Goal: Check status

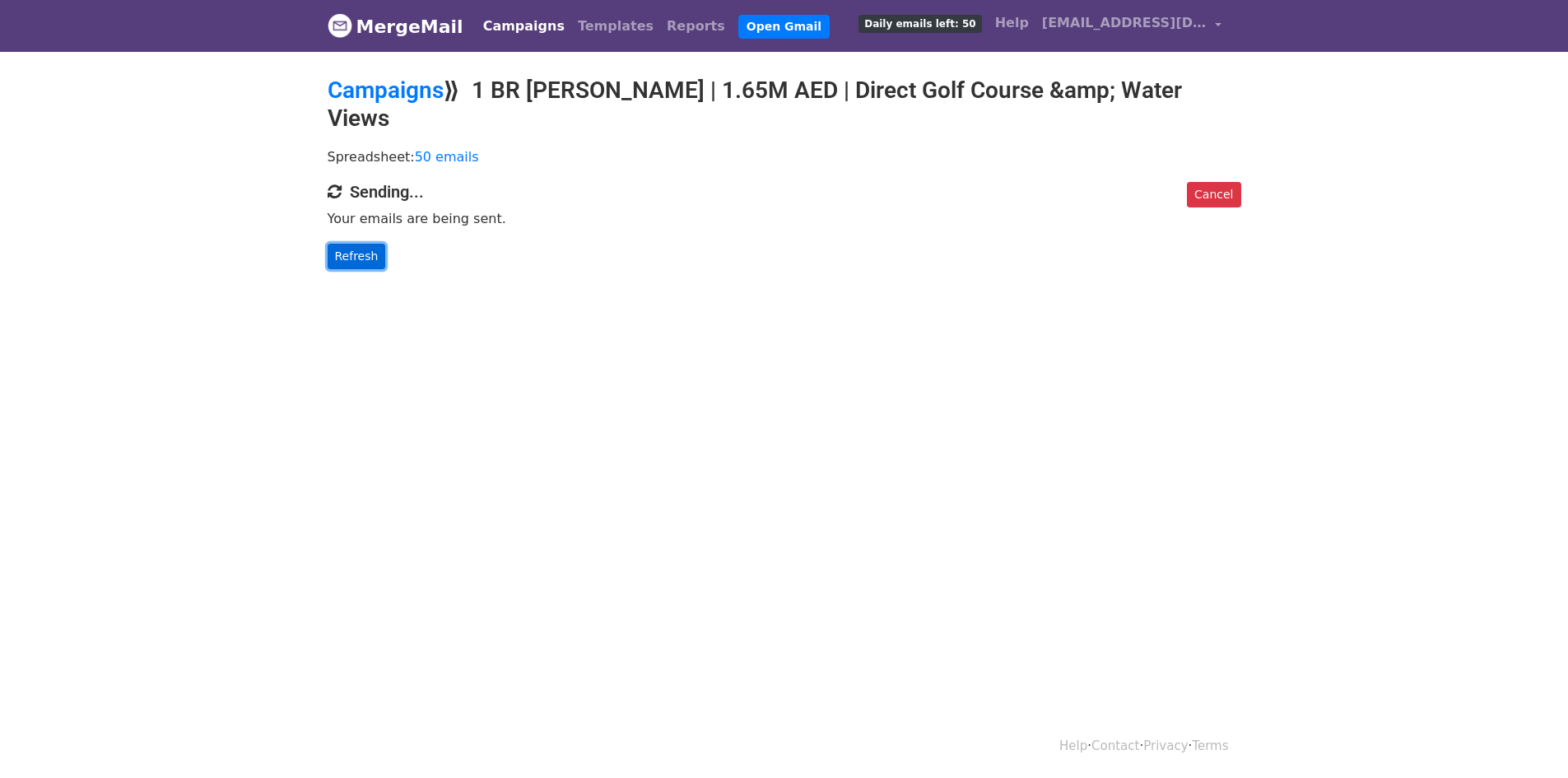
click at [352, 244] on link "Refresh" at bounding box center [356, 257] width 58 height 26
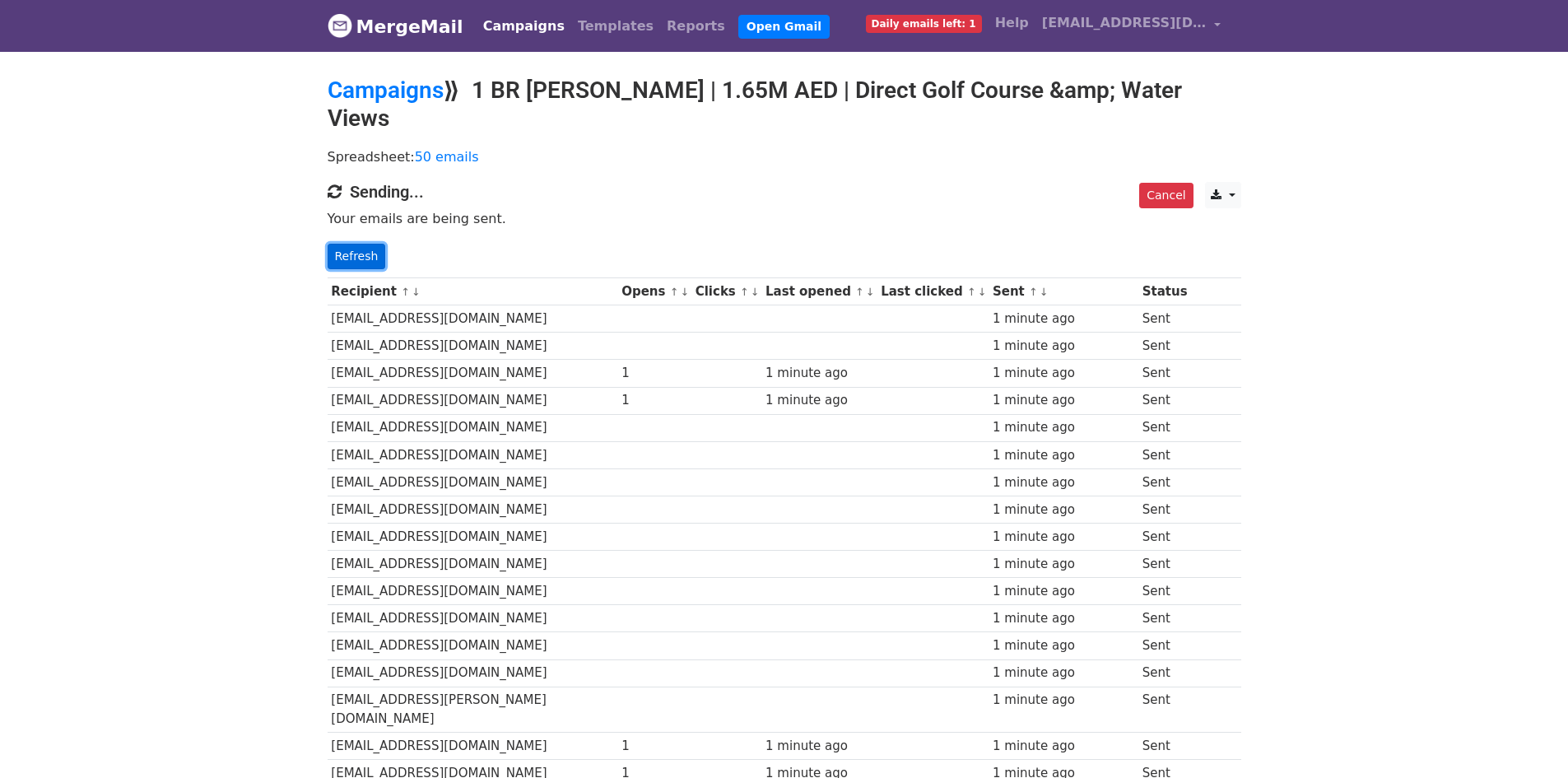
click at [356, 244] on link "Refresh" at bounding box center [356, 257] width 58 height 26
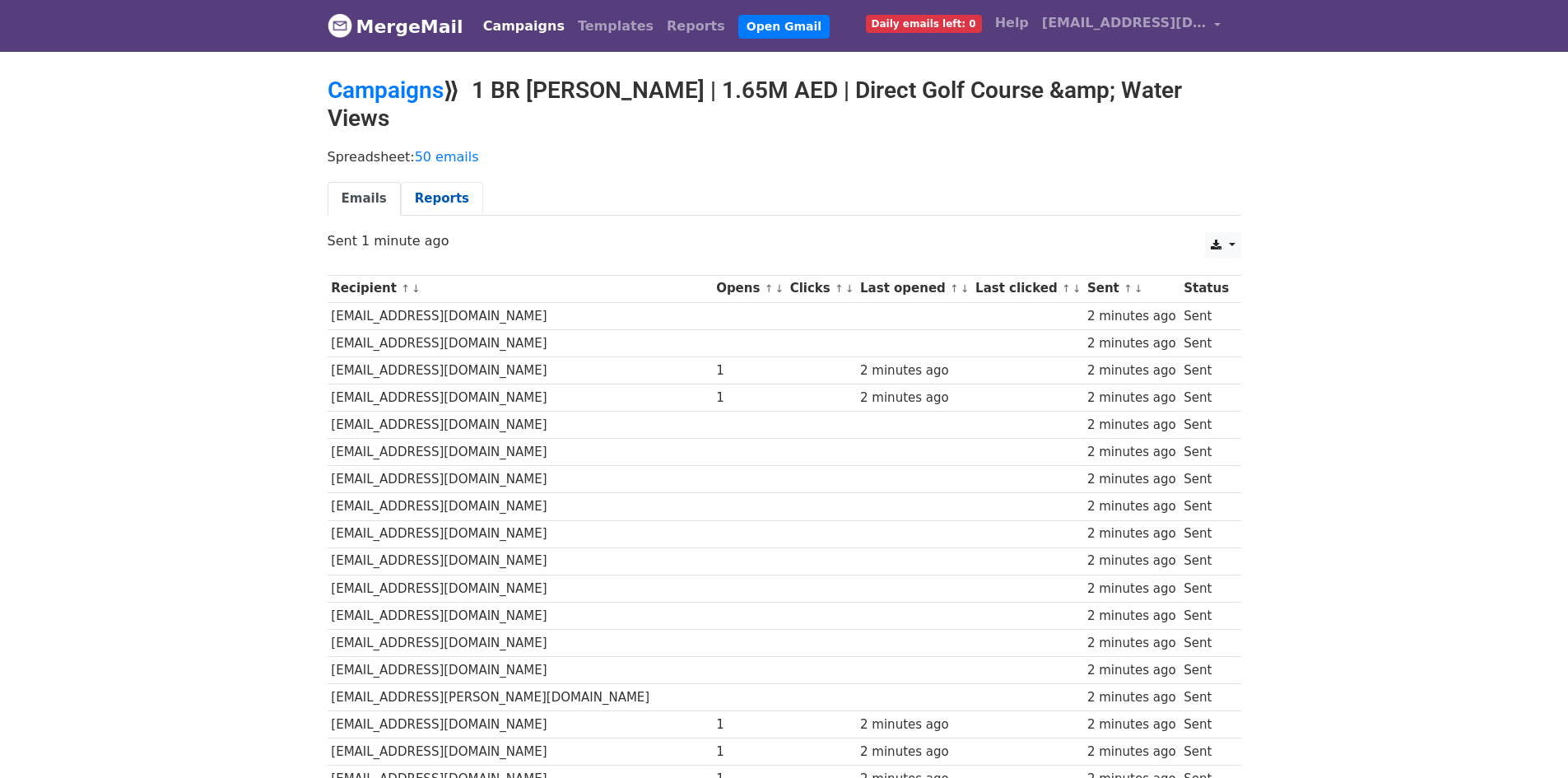
click at [426, 182] on link "Reports" at bounding box center [442, 198] width 83 height 33
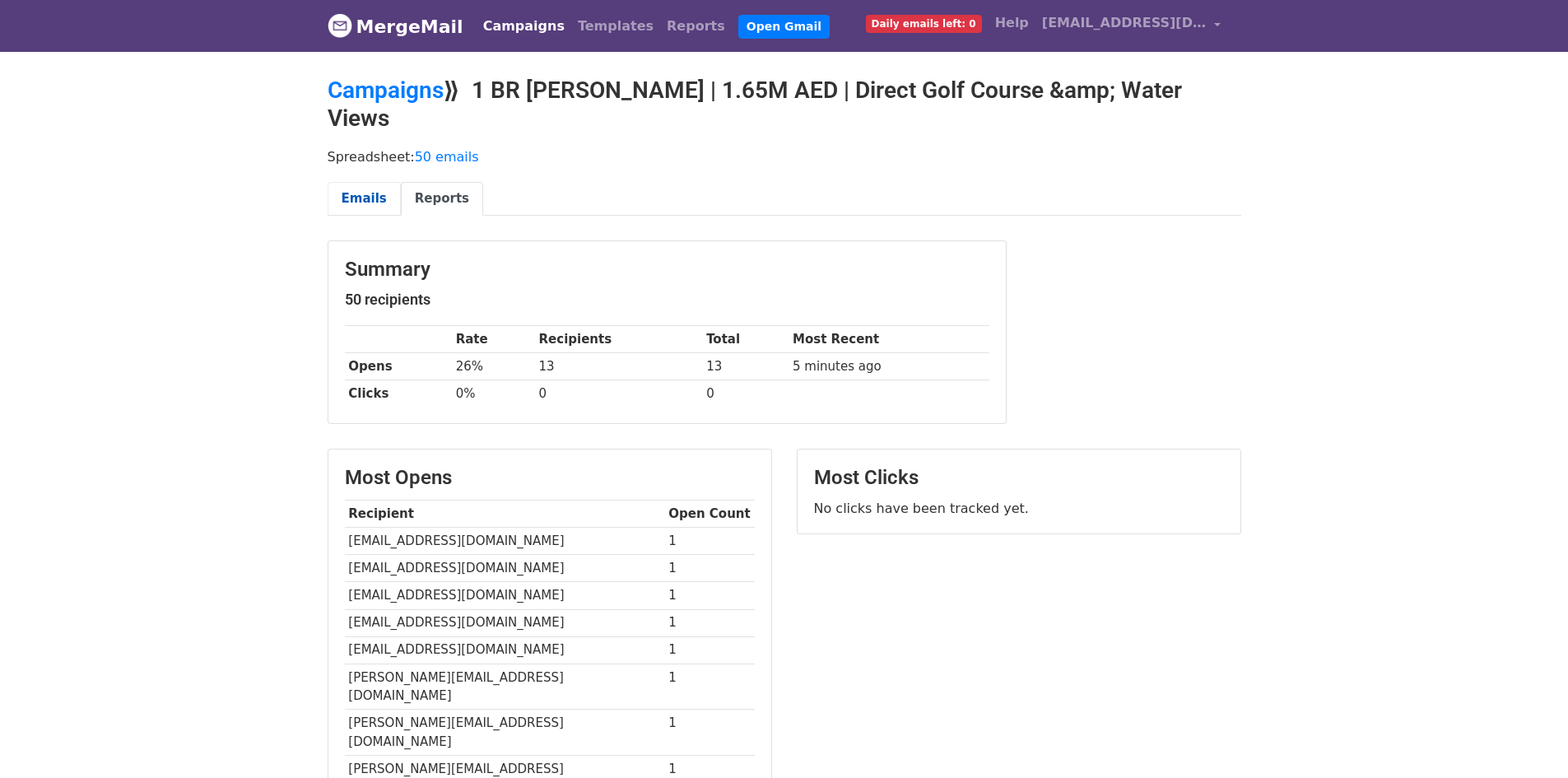
click at [362, 182] on link "Emails" at bounding box center [364, 198] width 73 height 33
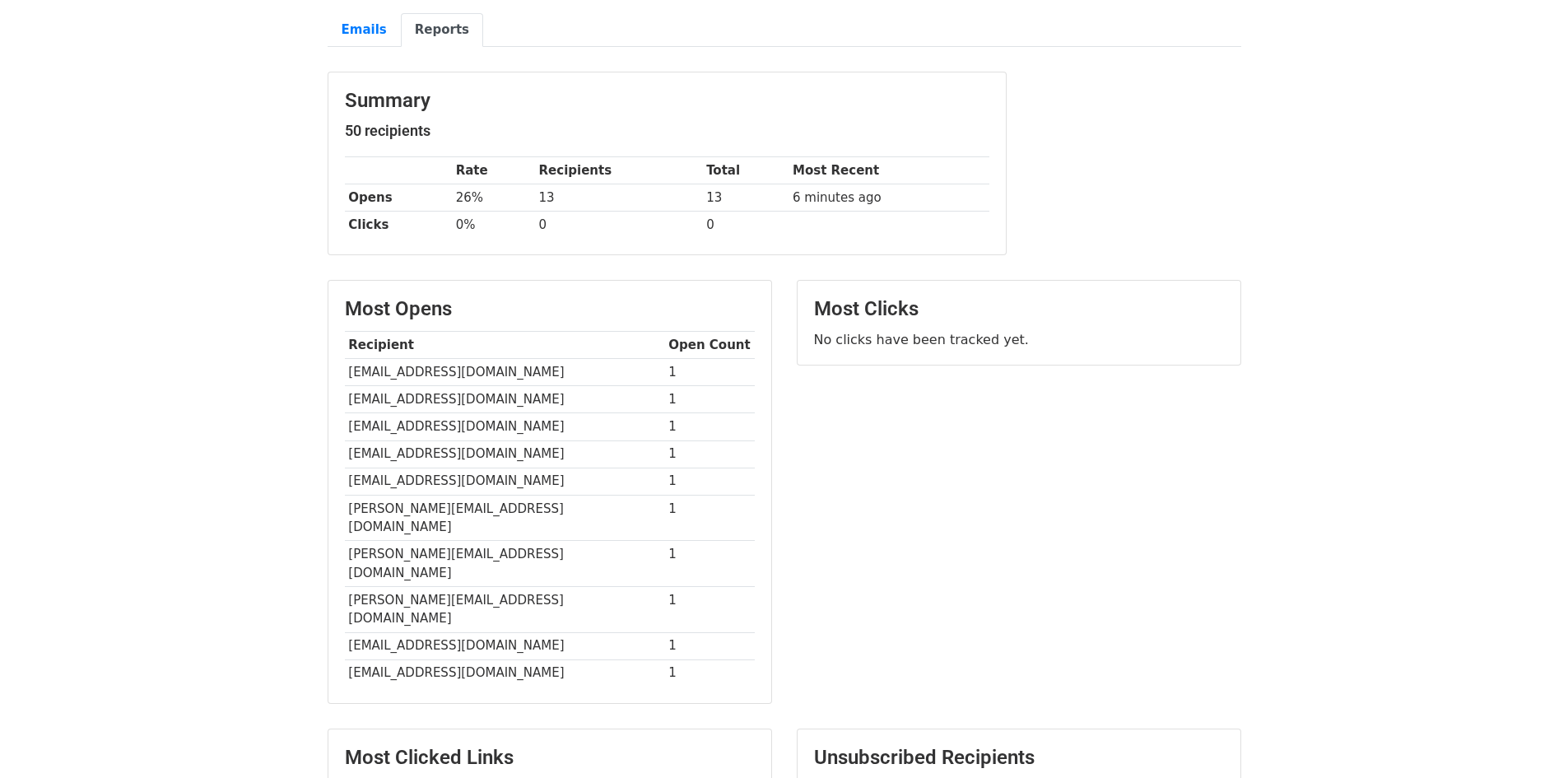
scroll to position [271, 0]
